Goal: Information Seeking & Learning: Learn about a topic

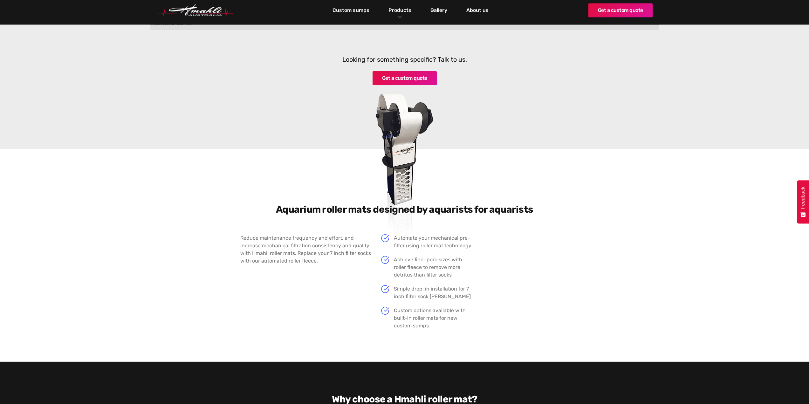
scroll to position [254, 0]
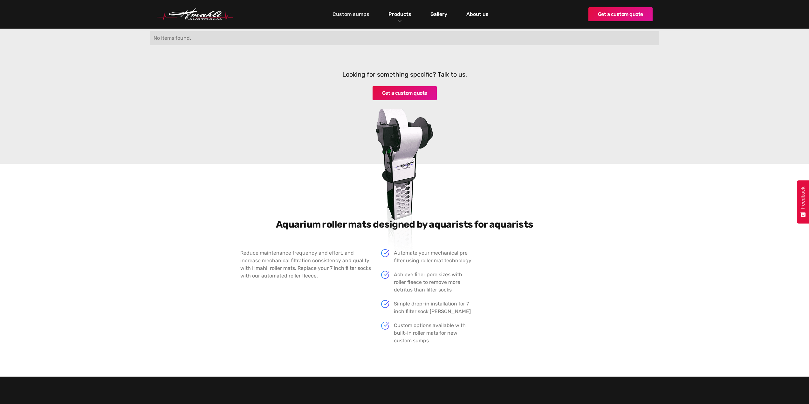
click at [347, 12] on link "Custom sumps" at bounding box center [351, 14] width 40 height 11
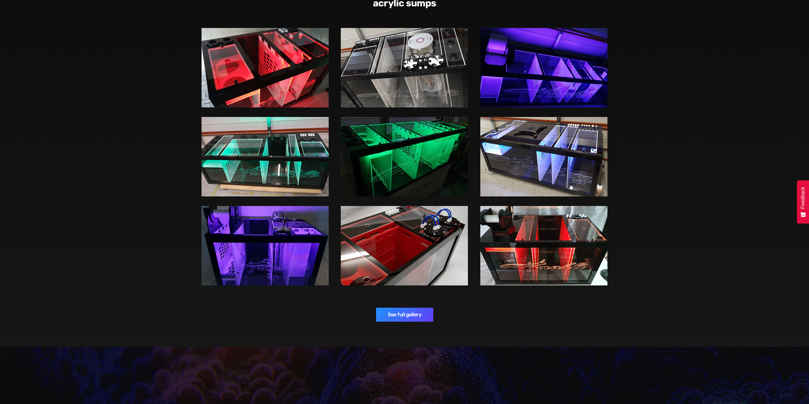
scroll to position [859, 0]
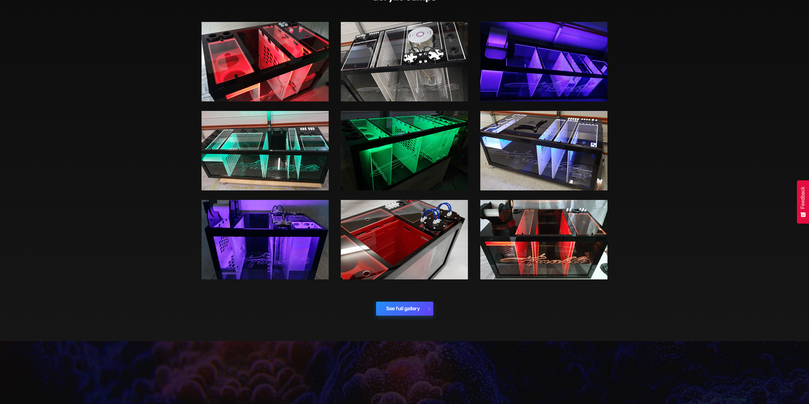
click at [400, 315] on link "See full gallery" at bounding box center [404, 309] width 57 height 14
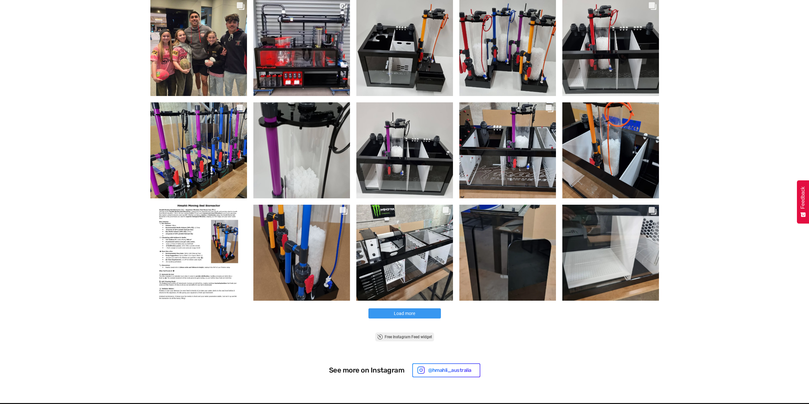
scroll to position [223, 0]
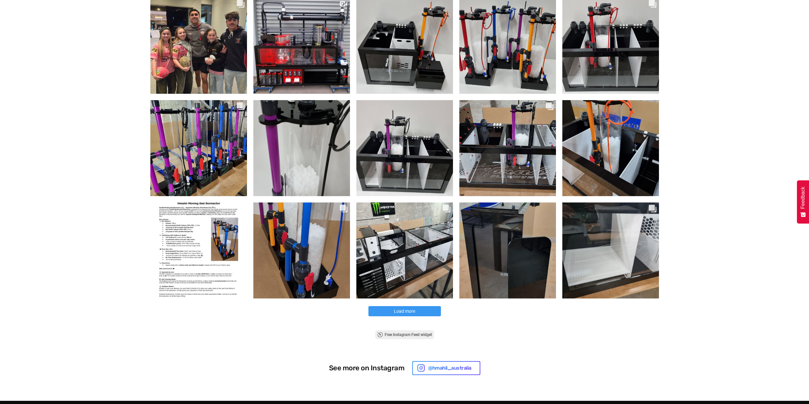
click at [434, 312] on button "Load more" at bounding box center [405, 311] width 73 height 10
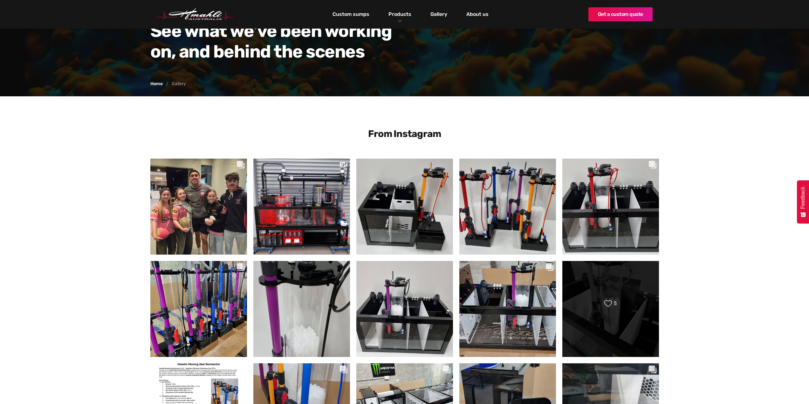
scroll to position [0, 0]
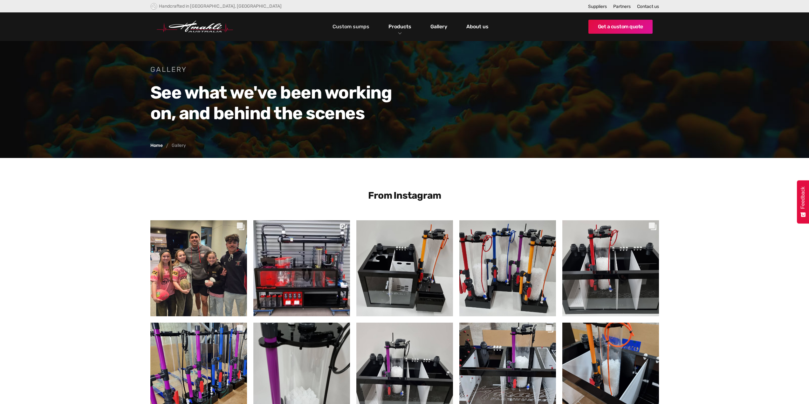
click at [362, 24] on link "Custom sumps" at bounding box center [351, 26] width 40 height 11
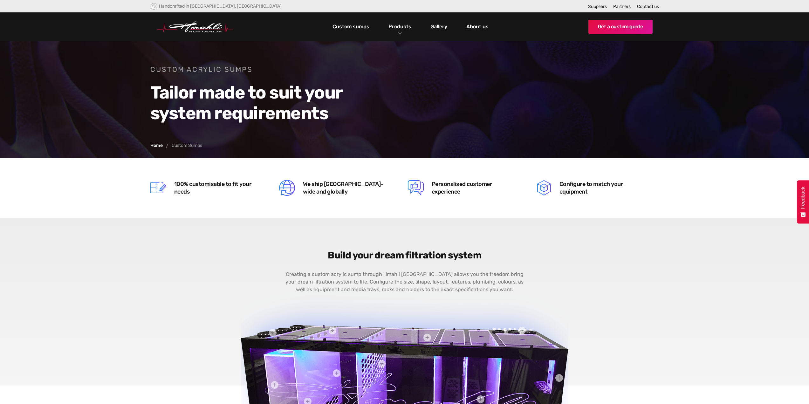
click at [365, 25] on link "Custom sumps" at bounding box center [351, 26] width 40 height 11
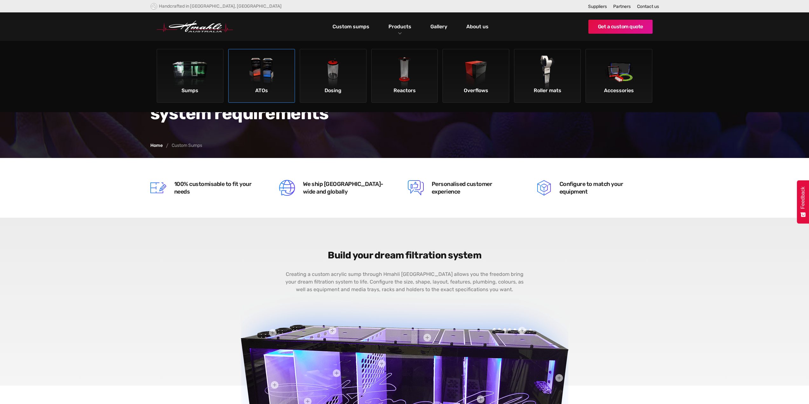
click at [245, 87] on img at bounding box center [262, 74] width 36 height 36
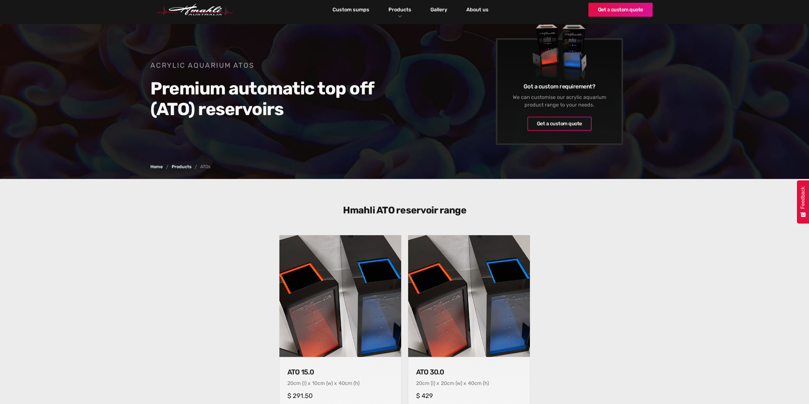
scroll to position [95, 0]
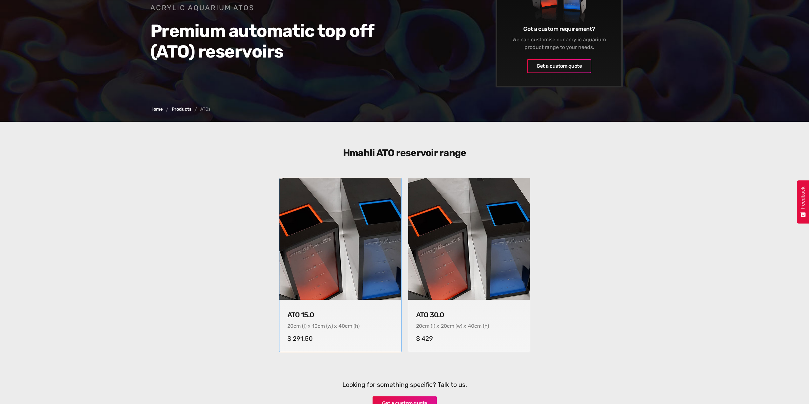
click at [319, 244] on img at bounding box center [340, 239] width 128 height 128
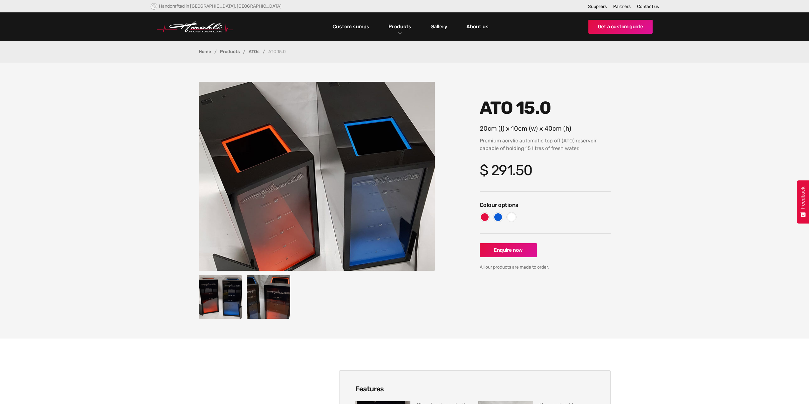
click at [217, 303] on img "open lightbox" at bounding box center [221, 297] width 44 height 44
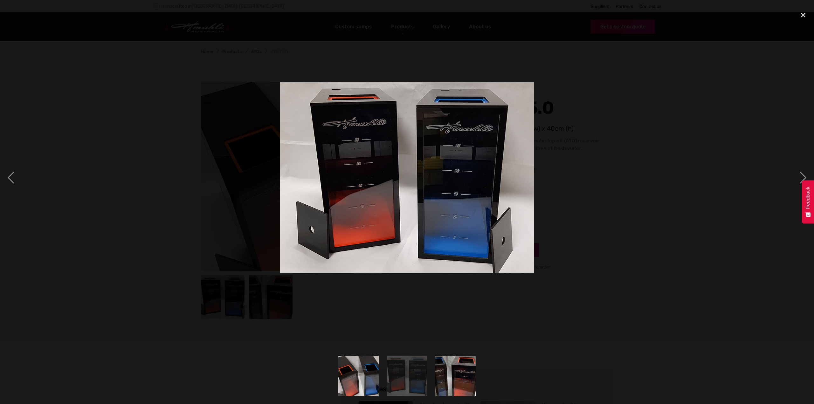
click at [603, 258] on div at bounding box center [407, 178] width 814 height 340
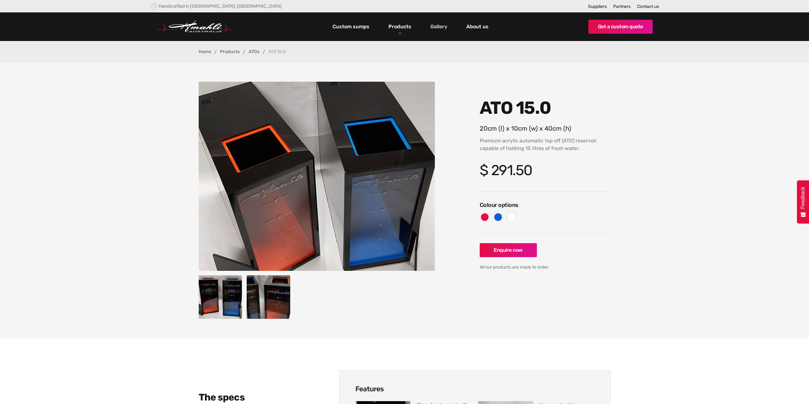
click at [438, 27] on link "Gallery" at bounding box center [439, 26] width 20 height 11
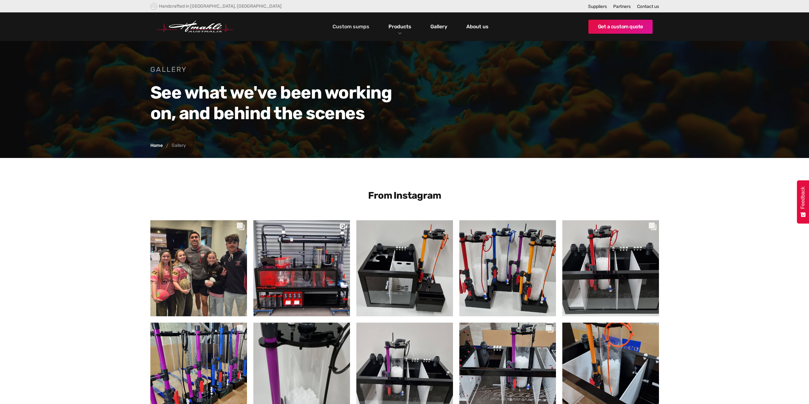
click at [354, 24] on link "Custom sumps" at bounding box center [351, 26] width 40 height 11
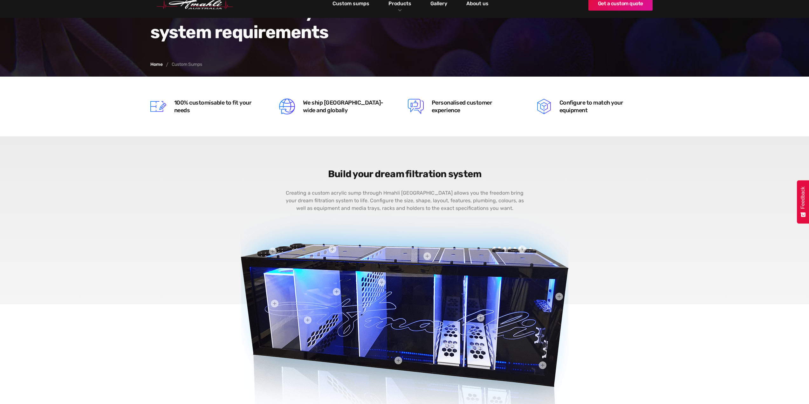
scroll to position [127, 0]
